Goal: Transaction & Acquisition: Purchase product/service

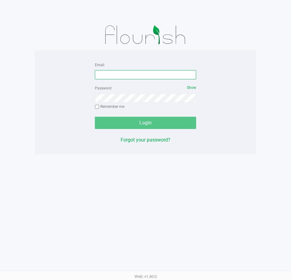
click at [115, 72] on input "Email" at bounding box center [145, 74] width 101 height 9
type input "[EMAIL_ADDRESS][DOMAIN_NAME]"
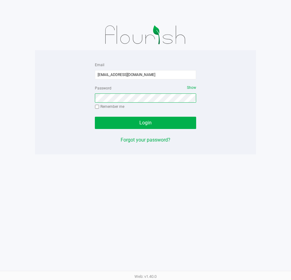
click at [95, 117] on button "Login" at bounding box center [145, 123] width 101 height 12
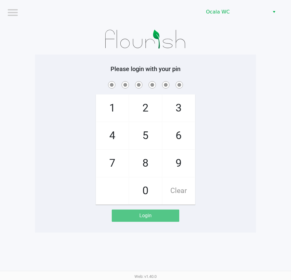
click at [245, 57] on div "Please login with your pin 1 4 7 2 5 8 0 3 6 9 Clear Login" at bounding box center [145, 144] width 221 height 178
checkbox input "true"
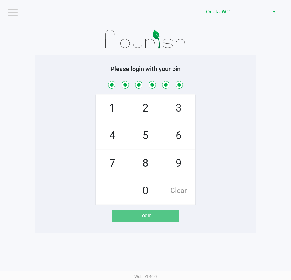
checkbox input "true"
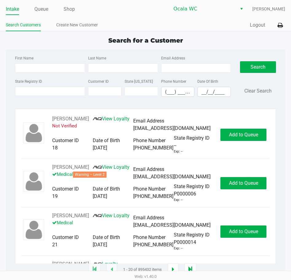
click at [132, 18] on div "Intake Queue Shop Ocala WC John Laughlin Search Customers Create New Customer Q…" at bounding box center [145, 15] width 291 height 31
type input "JASON"
type input "SHAFFER"
type input "06/09/1984"
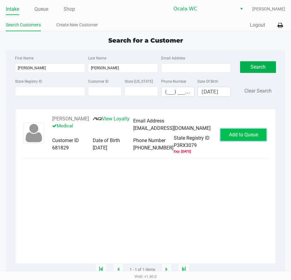
click at [244, 133] on span "Add to Queue" at bounding box center [243, 135] width 29 height 6
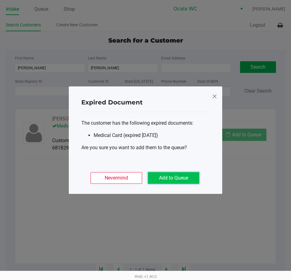
click at [171, 176] on button "Add to Queue" at bounding box center [173, 178] width 51 height 12
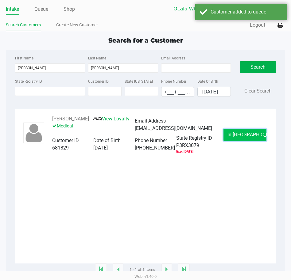
click at [244, 131] on button "In Queue" at bounding box center [244, 135] width 43 height 12
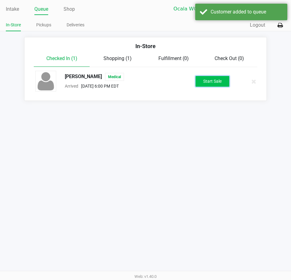
click at [211, 80] on button "Start Sale" at bounding box center [212, 81] width 34 height 11
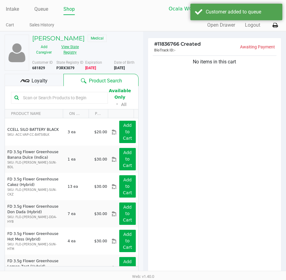
click at [69, 51] on button "View State Registry" at bounding box center [68, 49] width 25 height 15
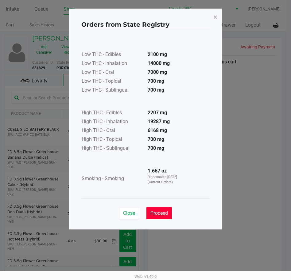
click at [163, 209] on button "Proceed" at bounding box center [158, 213] width 25 height 12
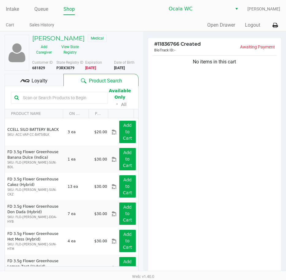
click at [43, 95] on input "text" at bounding box center [63, 97] width 84 height 9
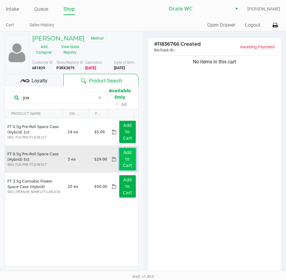
click at [123, 161] on app-button-loader "Add to Cart" at bounding box center [127, 159] width 9 height 18
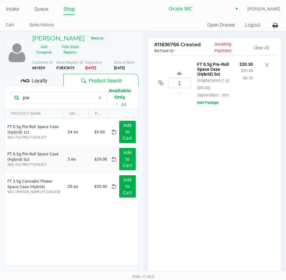
click at [218, 137] on div "1 FT 0.5g Pre-Roll Space Case (Hybrid) 5ct Original price (1 @ $29.00) 30prerol…" at bounding box center [214, 165] width 133 height 221
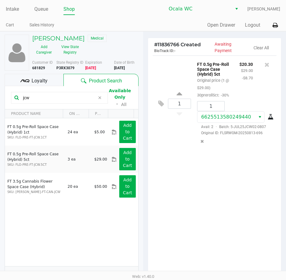
scroll to position [64, 0]
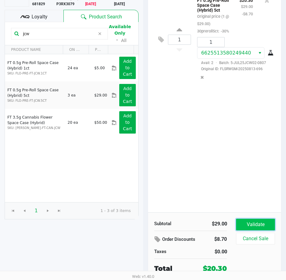
click at [240, 220] on button "Validate" at bounding box center [255, 225] width 39 height 12
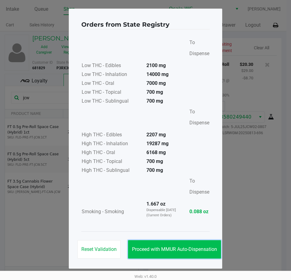
click at [165, 248] on span "Proceed with MMUR Auto-Dispensation" at bounding box center [174, 249] width 85 height 6
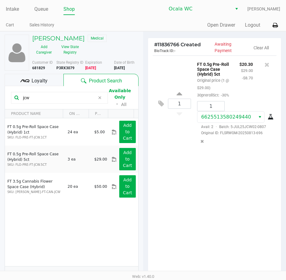
scroll to position [78, 0]
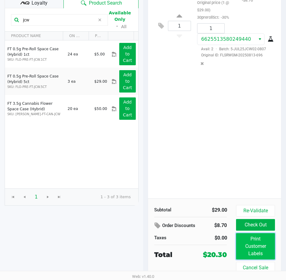
click at [259, 253] on button "Print Customer Labels" at bounding box center [255, 246] width 39 height 26
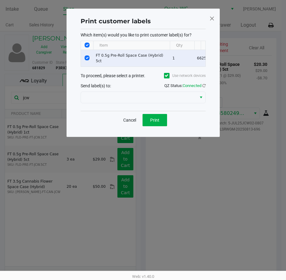
scroll to position [0, 0]
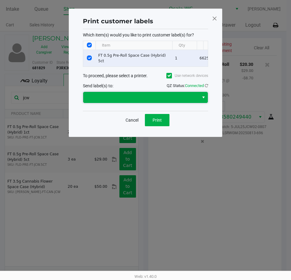
click at [148, 101] on span at bounding box center [141, 97] width 108 height 7
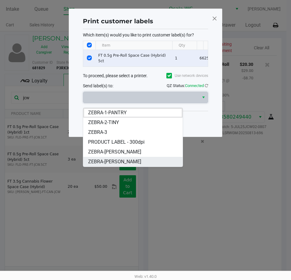
click at [116, 160] on span "ZEBRA-GROVER" at bounding box center [114, 161] width 53 height 7
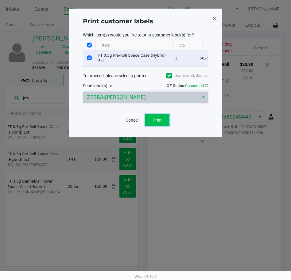
click at [158, 123] on span "Print" at bounding box center [156, 120] width 9 height 5
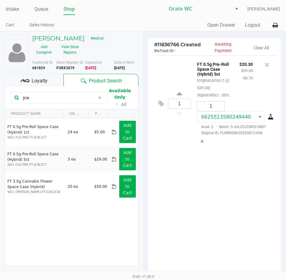
click at [44, 97] on input "jcw" at bounding box center [58, 97] width 75 height 9
click at [43, 97] on input "jcw" at bounding box center [58, 97] width 75 height 9
click at [42, 97] on input "jcw" at bounding box center [58, 97] width 75 height 9
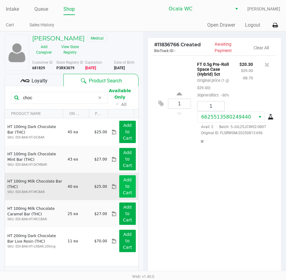
type input "choc"
click at [121, 189] on button "Add to Cart" at bounding box center [127, 186] width 16 height 22
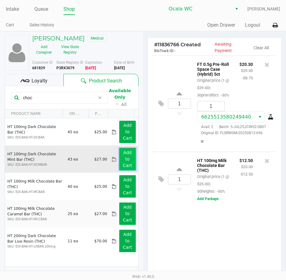
click at [124, 160] on app-button-loader "Add to Cart" at bounding box center [127, 159] width 9 height 18
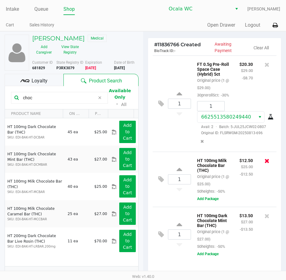
click at [266, 164] on icon at bounding box center [267, 161] width 5 height 6
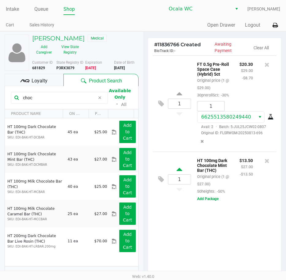
click at [181, 174] on icon at bounding box center [180, 171] width 6 height 8
type input "2"
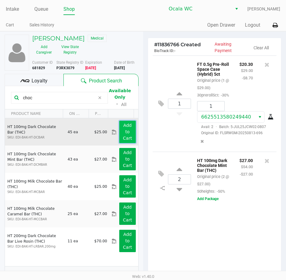
click at [119, 132] on button "Add to Cart" at bounding box center [127, 132] width 16 height 22
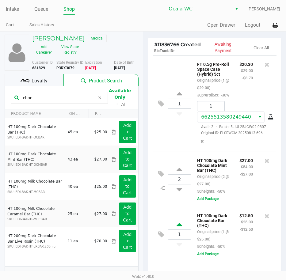
click at [179, 230] on icon at bounding box center [180, 226] width 6 height 8
type input "2"
click at [71, 49] on button "View State Registry" at bounding box center [68, 49] width 25 height 15
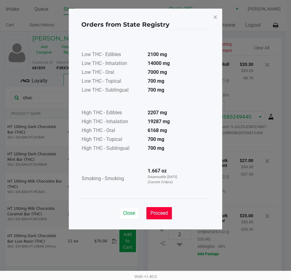
click at [158, 209] on button "Proceed" at bounding box center [158, 213] width 25 height 12
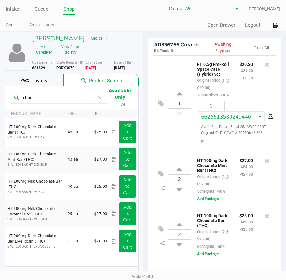
click at [179, 152] on div "1 FT 0.5g Pre-Roll Space Case (Hybrid) 5ct Original price (1 @ $29.00) 30prerol…" at bounding box center [215, 103] width 124 height 96
click at [176, 152] on div "1 FT 0.5g Pre-Roll Space Case (Hybrid) 5ct Original price (1 @ $29.00) 30prerol…" at bounding box center [215, 103] width 124 height 96
click at [172, 152] on div "1 FT 0.5g Pre-Roll Space Case (Hybrid) 5ct Original price (1 @ $29.00) 30prerol…" at bounding box center [215, 103] width 124 height 96
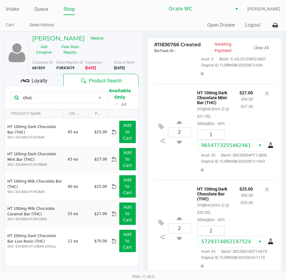
scroll to position [115, 0]
click at [237, 93] on div "$27.00 $54.00 -$27.00" at bounding box center [246, 108] width 23 height 38
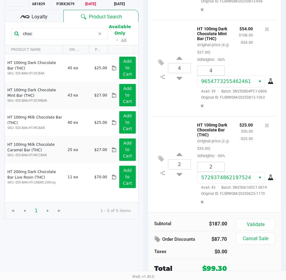
scroll to position [64, 0]
click at [253, 217] on div "Subtotal $187.00 Order Discounts $87.70 Taxes $0.00 Total $99.30 Validate Cance…" at bounding box center [214, 245] width 133 height 67
click at [254, 224] on button "Validate" at bounding box center [255, 225] width 39 height 12
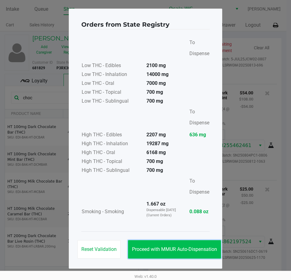
click at [158, 242] on button "Proceed with MMUR Auto-Dispensation" at bounding box center [174, 249] width 93 height 18
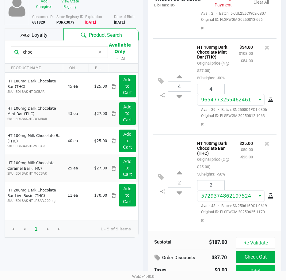
scroll to position [78, 0]
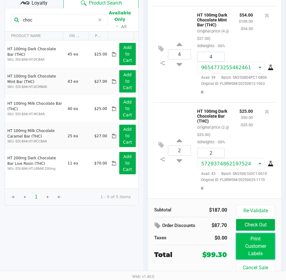
click at [253, 243] on button "Print Customer Labels" at bounding box center [255, 246] width 39 height 26
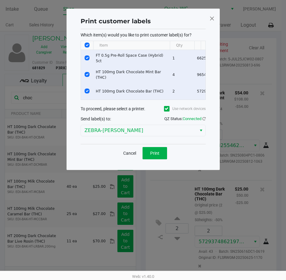
scroll to position [0, 0]
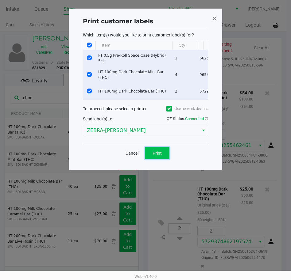
click at [153, 155] on button "Print" at bounding box center [157, 153] width 25 height 12
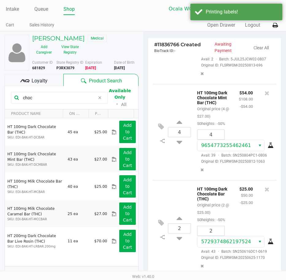
click at [33, 80] on span "Loyalty" at bounding box center [40, 80] width 16 height 7
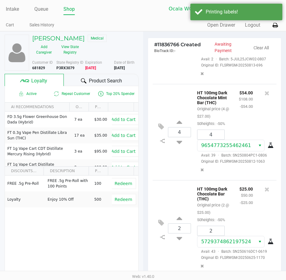
scroll to position [78, 0]
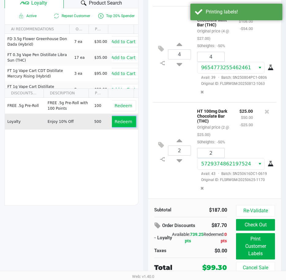
click at [118, 120] on span "Redeem" at bounding box center [123, 121] width 17 height 5
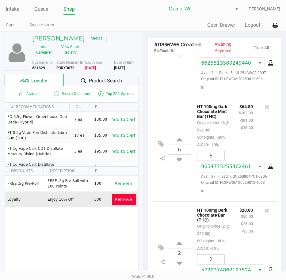
scroll to position [123, 0]
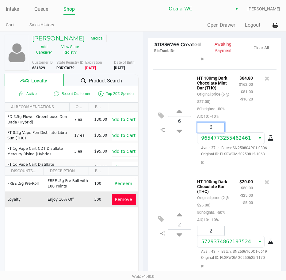
click at [216, 126] on input "6" at bounding box center [210, 128] width 27 height 10
type input "2"
click at [224, 112] on div "JASON SHAFFER Medical Add Caregiver View State Registry Customer ID 681829 Stat…" at bounding box center [143, 194] width 286 height 326
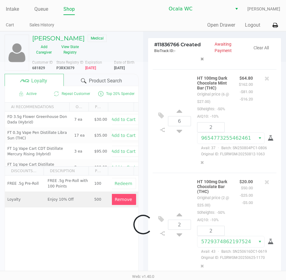
scroll to position [137, 0]
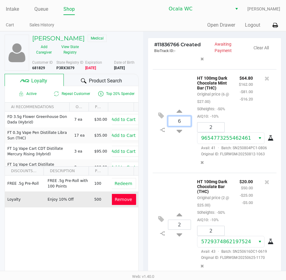
click at [183, 116] on input "6" at bounding box center [179, 121] width 23 height 10
type input "2"
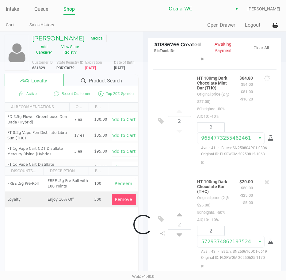
click at [259, 103] on div "Loading JASON SHAFFER Medical Add Caregiver View State Registry Customer ID 681…" at bounding box center [143, 194] width 286 height 326
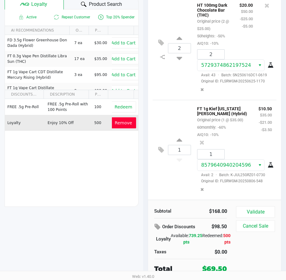
scroll to position [77, 0]
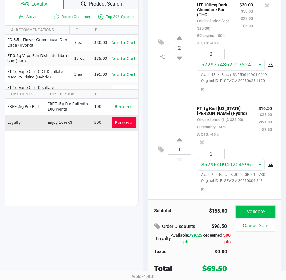
click at [255, 209] on button "Validate" at bounding box center [255, 212] width 39 height 12
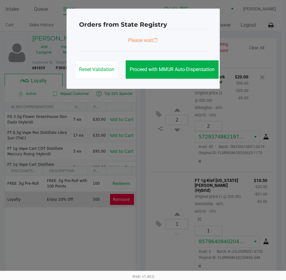
scroll to position [0, 0]
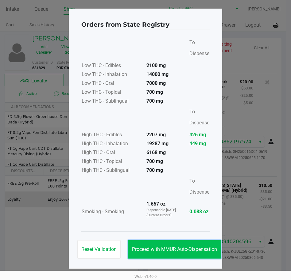
click at [160, 250] on span "Proceed with MMUR Auto-Dispensation" at bounding box center [174, 249] width 85 height 6
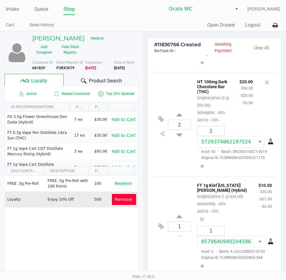
scroll to position [78, 0]
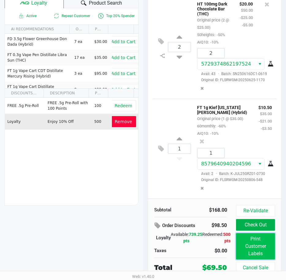
click at [254, 250] on button "Print Customer Labels" at bounding box center [255, 246] width 39 height 26
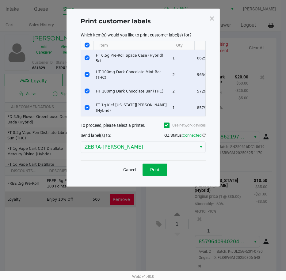
scroll to position [0, 0]
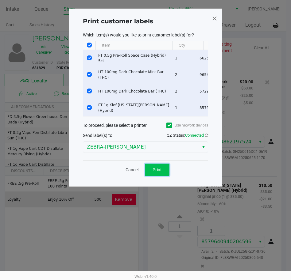
click at [154, 169] on button "Print" at bounding box center [157, 170] width 25 height 12
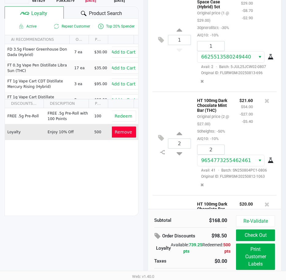
scroll to position [78, 0]
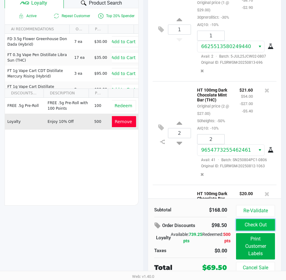
click at [255, 222] on button "Check Out" at bounding box center [255, 225] width 39 height 12
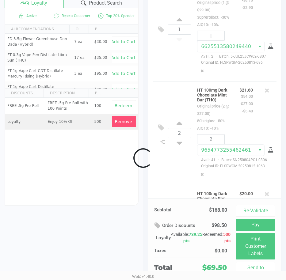
scroll to position [250, 0]
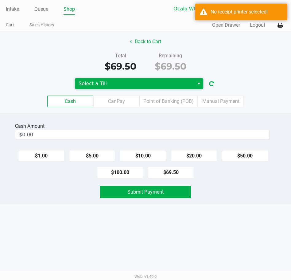
click at [104, 84] on span "Select a Till" at bounding box center [134, 83] width 112 height 7
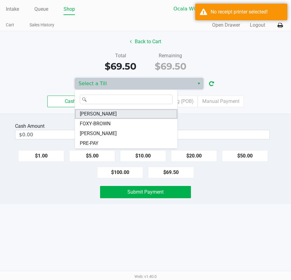
click at [99, 113] on li "GROVER" at bounding box center [126, 114] width 102 height 10
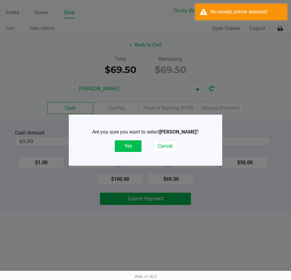
click at [130, 144] on button "Yes" at bounding box center [128, 146] width 27 height 12
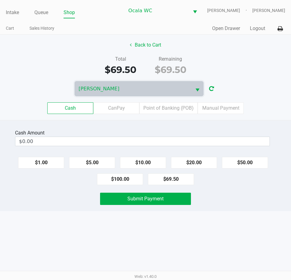
click at [226, 65] on div "Total $69.50 Remaining $69.50" at bounding box center [145, 65] width 300 height 21
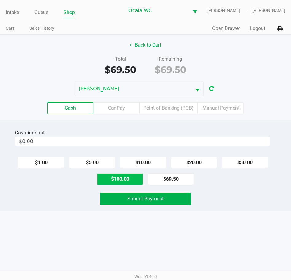
click at [120, 182] on button "$100.00" at bounding box center [120, 180] width 46 height 12
type input "$100.00"
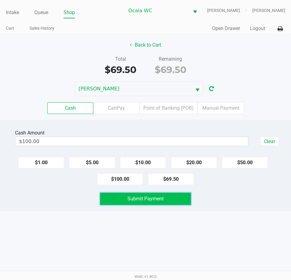
click at [123, 203] on button "Submit Payment" at bounding box center [145, 199] width 91 height 12
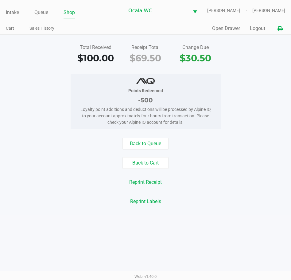
click at [281, 30] on icon at bounding box center [279, 29] width 5 height 4
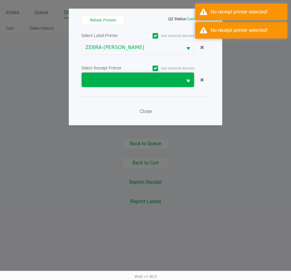
click at [124, 79] on span at bounding box center [131, 79] width 93 height 7
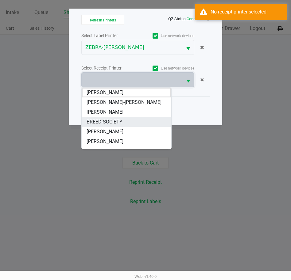
scroll to position [37, 0]
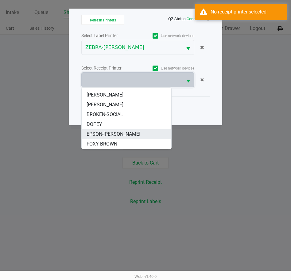
click at [109, 132] on span "EPSON-GROVER" at bounding box center [113, 134] width 54 height 7
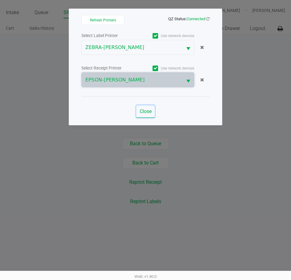
click at [143, 109] on span "Close" at bounding box center [145, 112] width 12 height 6
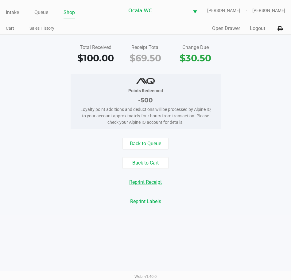
click at [150, 183] on button "Reprint Receipt" at bounding box center [145, 183] width 40 height 12
click at [227, 28] on button "Open Drawer" at bounding box center [226, 28] width 28 height 7
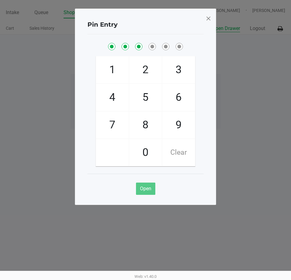
checkbox input "true"
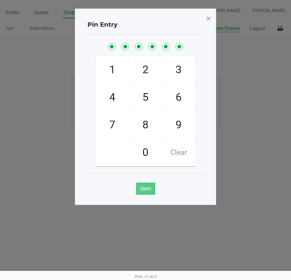
checkbox input "true"
click at [206, 18] on span at bounding box center [208, 18] width 6 height 10
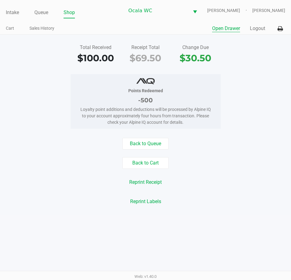
click at [230, 27] on button "Open Drawer" at bounding box center [226, 28] width 28 height 7
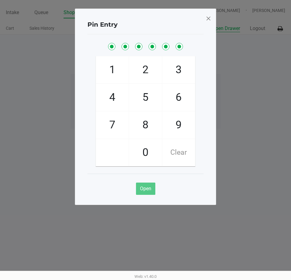
checkbox input "true"
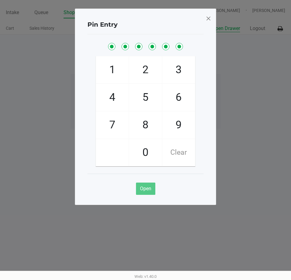
checkbox input "true"
